Goal: Find specific page/section: Find specific page/section

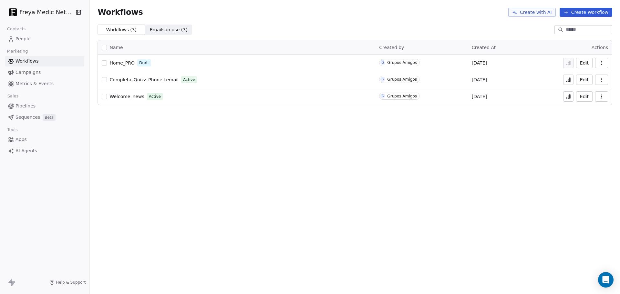
click at [606, 62] on button "button" at bounding box center [601, 63] width 13 height 10
click at [116, 63] on span "Home_PRO" at bounding box center [121, 62] width 25 height 5
click at [170, 26] on span "Emails in use ( 3 )" at bounding box center [169, 29] width 38 height 7
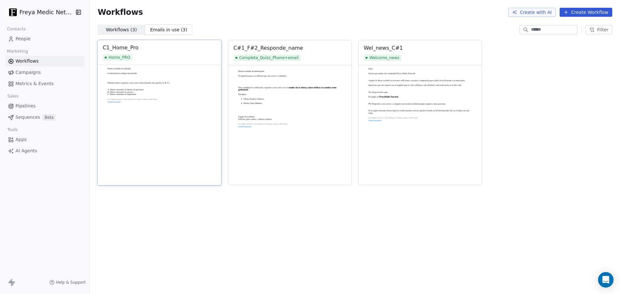
click at [179, 103] on img at bounding box center [160, 125] width 124 height 120
click at [128, 91] on img at bounding box center [160, 125] width 124 height 120
click at [294, 79] on img at bounding box center [290, 125] width 124 height 120
click at [462, 97] on img at bounding box center [420, 125] width 124 height 120
click at [290, 114] on img at bounding box center [290, 125] width 124 height 120
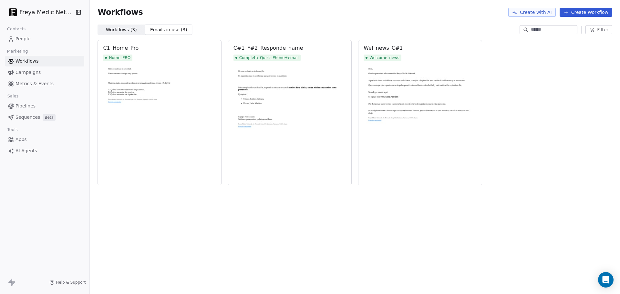
click at [21, 139] on span "Apps" at bounding box center [20, 139] width 11 height 7
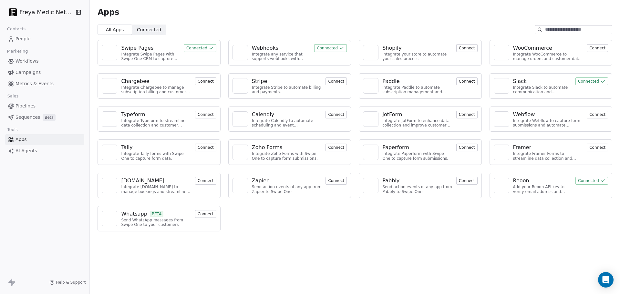
click at [155, 51] on div "Swipe Pages" at bounding box center [150, 48] width 59 height 8
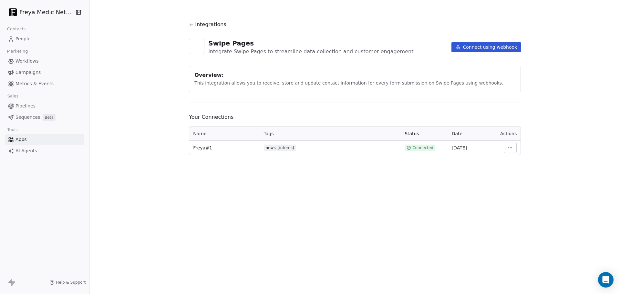
click at [189, 48] on span at bounding box center [196, 46] width 15 height 15
click at [190, 24] on icon at bounding box center [191, 24] width 5 height 5
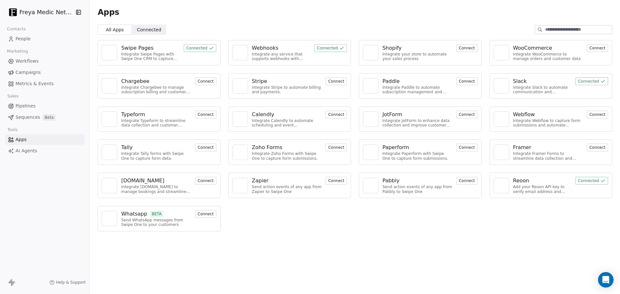
click at [334, 245] on div "Apps All Apps All Apps Connected Connected Swipe Pages Integrate Swipe Pages wi…" at bounding box center [355, 147] width 530 height 294
